Goal: Navigation & Orientation: Go to known website

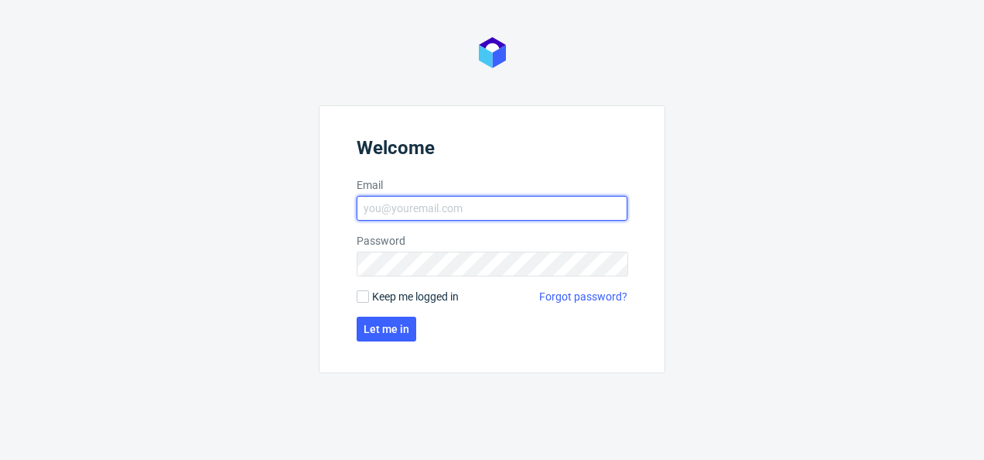
click at [384, 216] on input "Email" at bounding box center [492, 208] width 271 height 25
type input "[EMAIL_ADDRESS][PERSON_NAME][DOMAIN_NAME]"
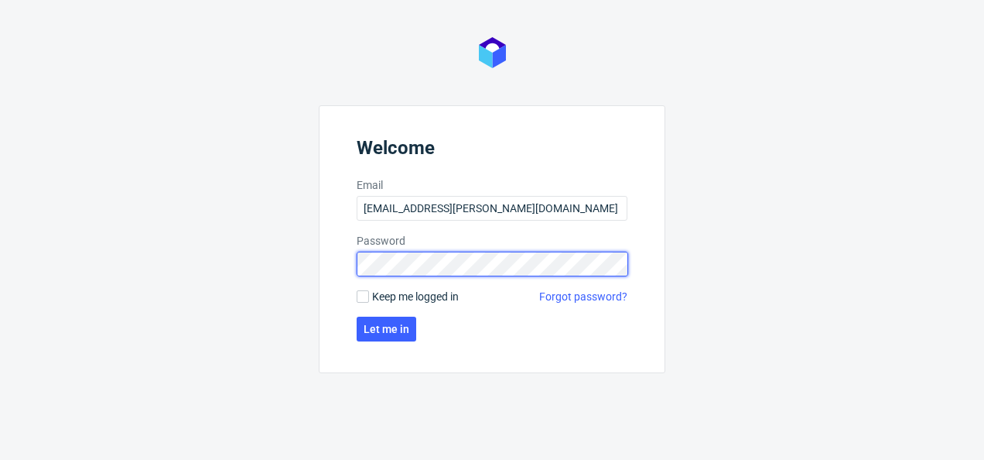
click button "Let me in" at bounding box center [387, 329] width 60 height 25
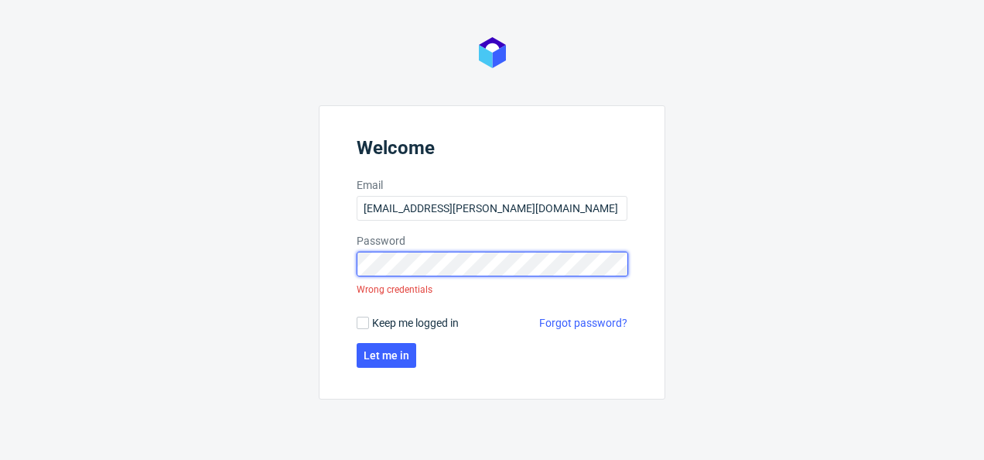
click at [223, 231] on div "Welcome Email [EMAIL_ADDRESS][PERSON_NAME][DOMAIN_NAME] Password Wrong credenti…" at bounding box center [492, 230] width 984 height 460
click button "Let me in" at bounding box center [387, 355] width 60 height 25
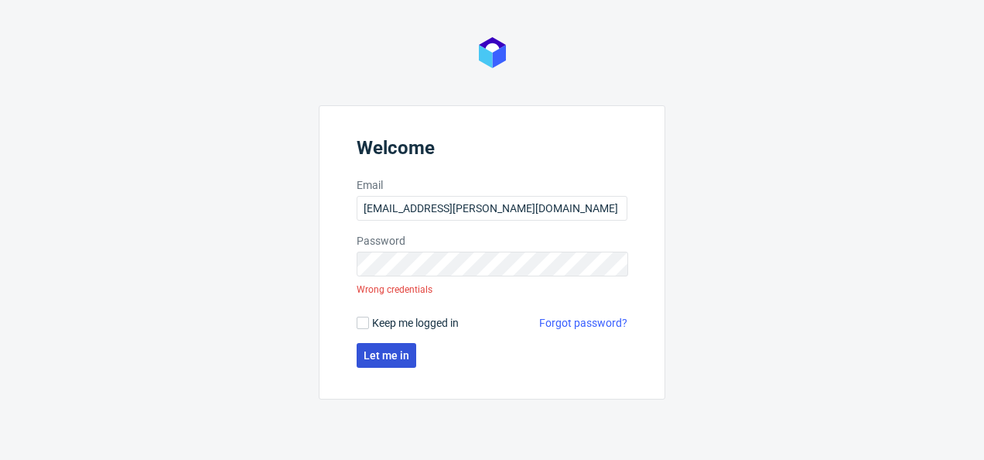
click at [385, 361] on button "Let me in" at bounding box center [387, 355] width 60 height 25
click at [666, 279] on div "Welcome Email [EMAIL_ADDRESS][PERSON_NAME][DOMAIN_NAME] Password Wrong credenti…" at bounding box center [492, 230] width 984 height 460
